Goal: Information Seeking & Learning: Learn about a topic

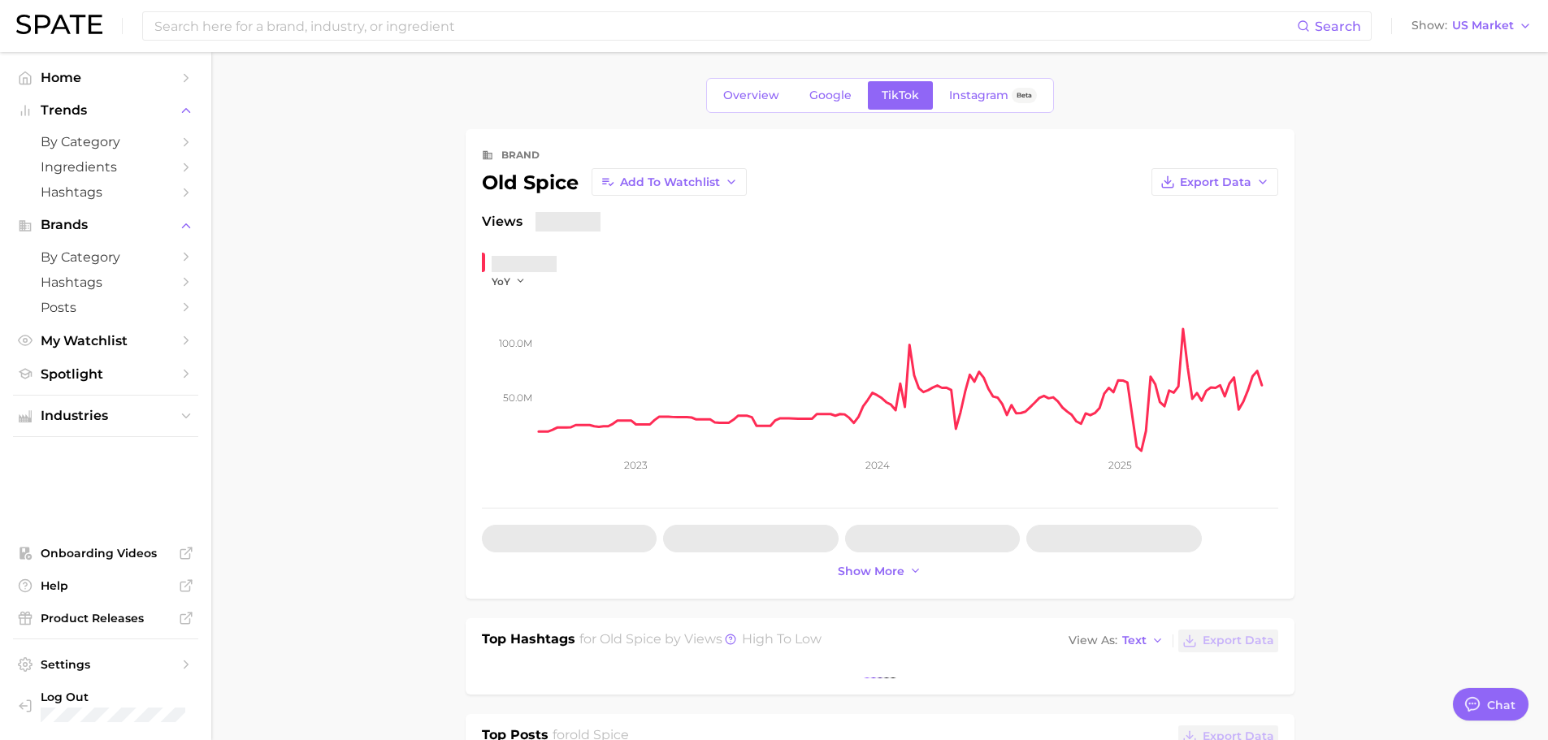
type textarea "x"
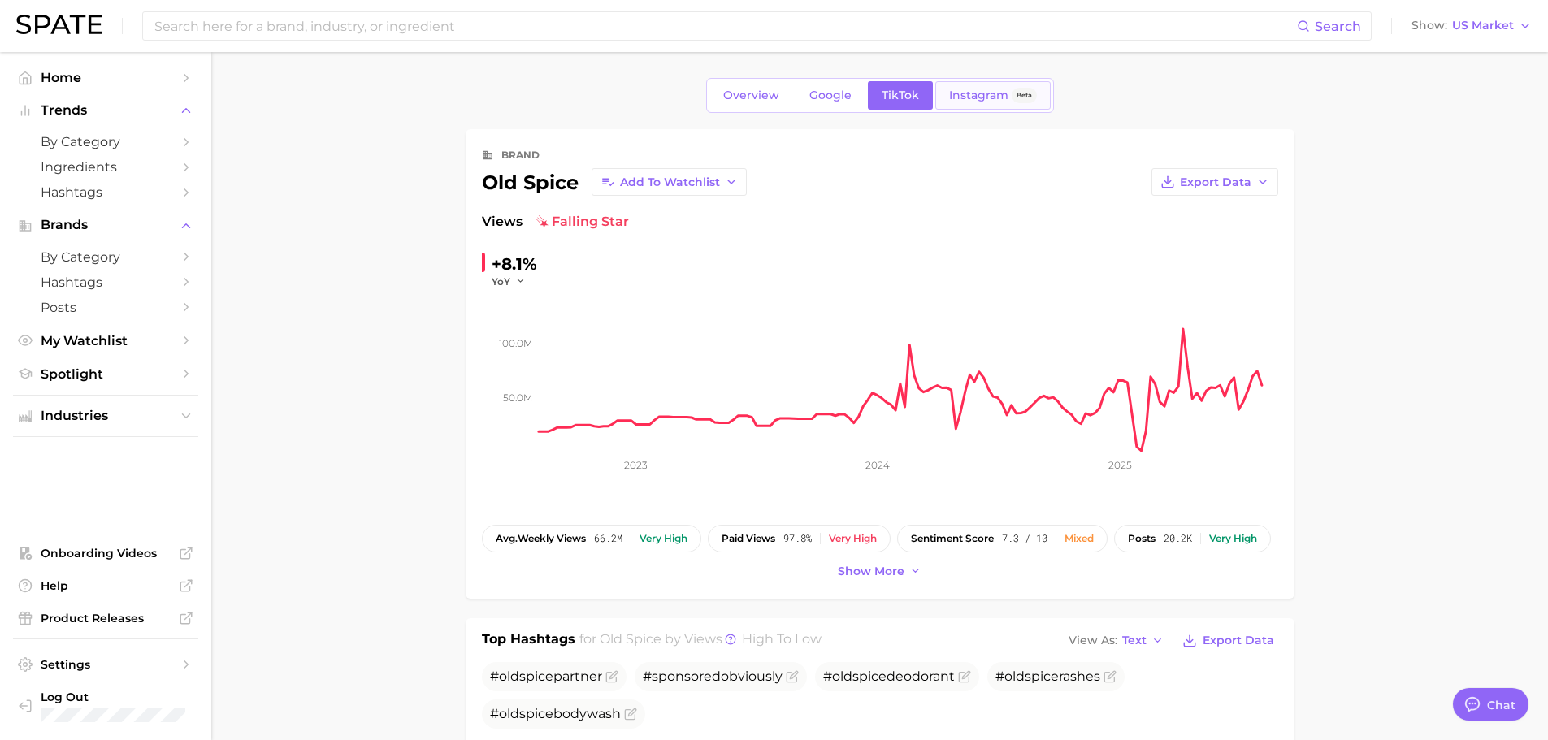
click at [970, 94] on span "Instagram" at bounding box center [978, 96] width 59 height 14
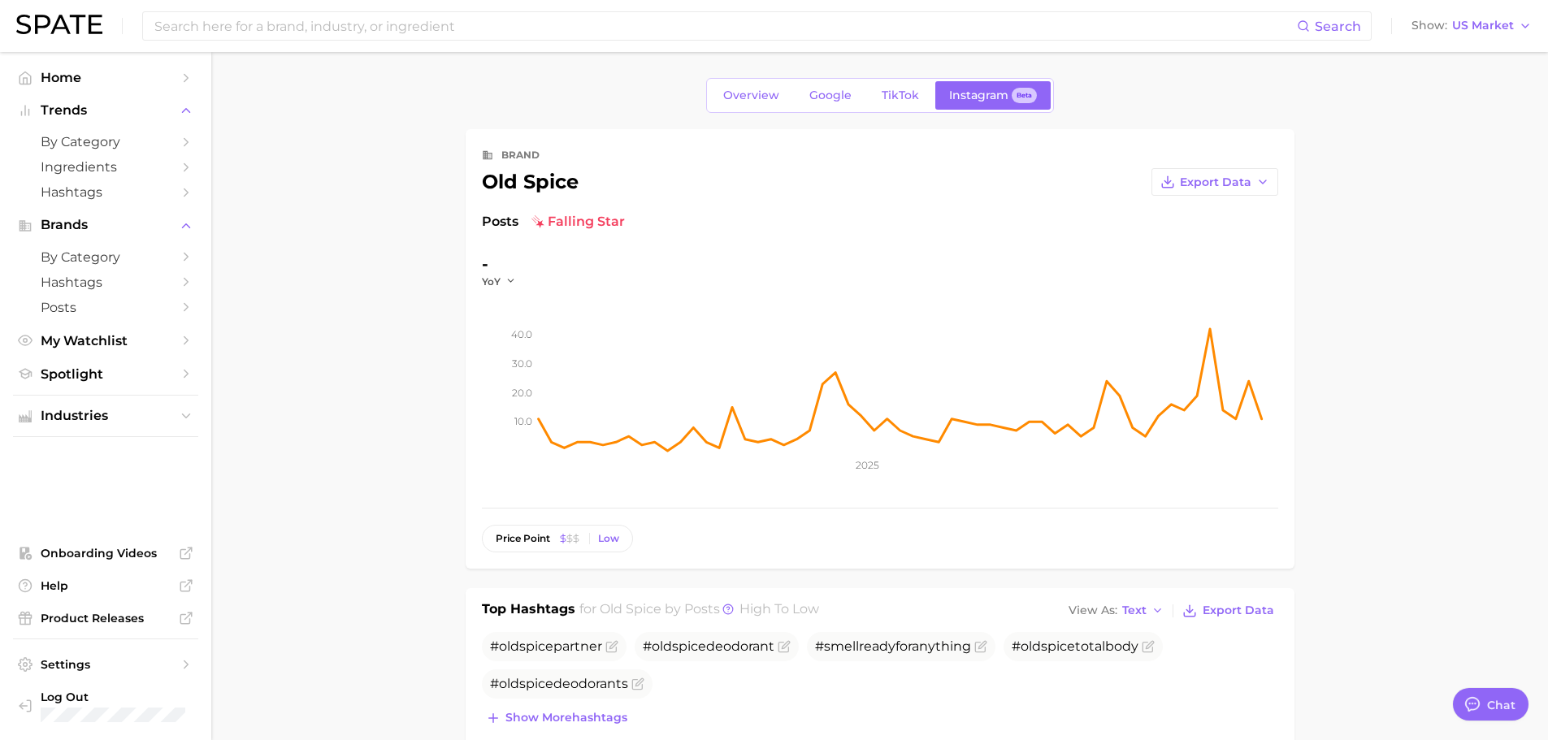
click at [503, 225] on span "Posts" at bounding box center [500, 222] width 37 height 20
click at [510, 285] on icon "button" at bounding box center [510, 280] width 11 height 11
click at [501, 379] on button "WoW" at bounding box center [571, 392] width 179 height 29
click at [527, 280] on div "- WoW" at bounding box center [593, 269] width 222 height 37
click at [514, 288] on icon "10.0 20.0 30.0 40.0 2025" at bounding box center [880, 389] width 796 height 203
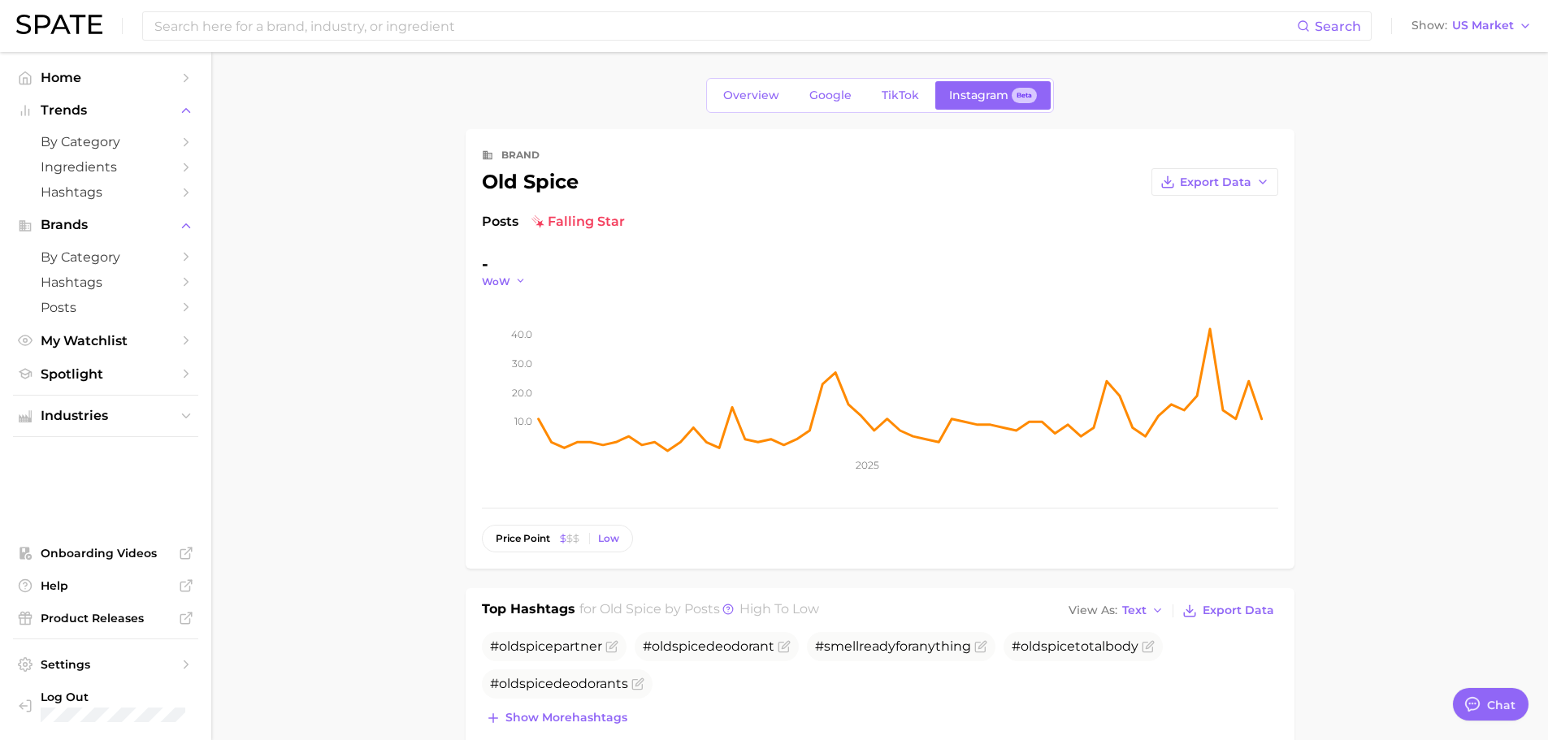
click at [519, 282] on polyline "button" at bounding box center [521, 281] width 6 height 2
click at [512, 354] on button "MoM" at bounding box center [571, 363] width 179 height 29
click at [518, 283] on icon "button" at bounding box center [516, 280] width 11 height 11
click at [508, 323] on button "QoQ" at bounding box center [571, 333] width 179 height 29
click at [900, 103] on link "TikTok" at bounding box center [900, 95] width 65 height 28
